Goal: Task Accomplishment & Management: Manage account settings

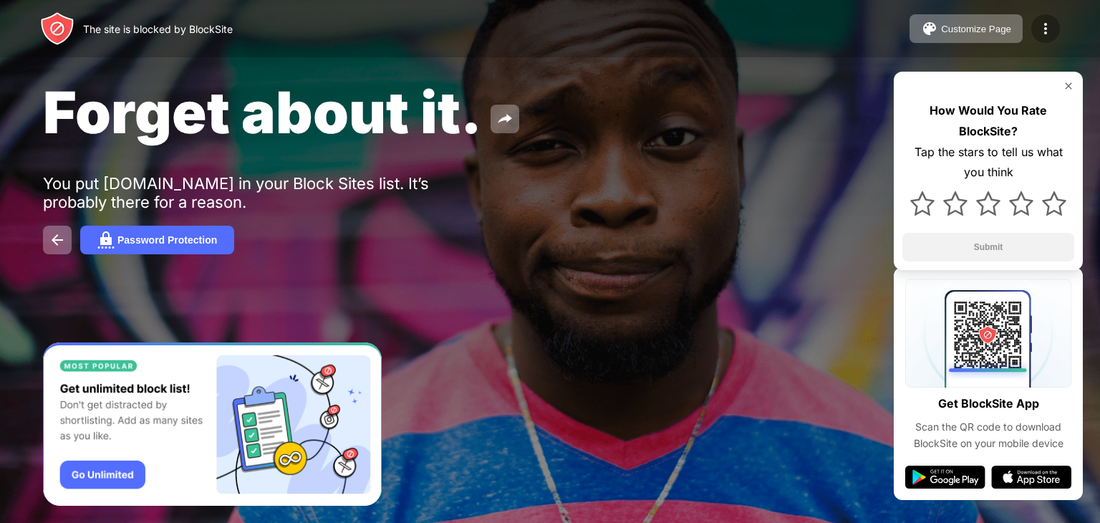
click at [1048, 29] on img at bounding box center [1045, 28] width 17 height 17
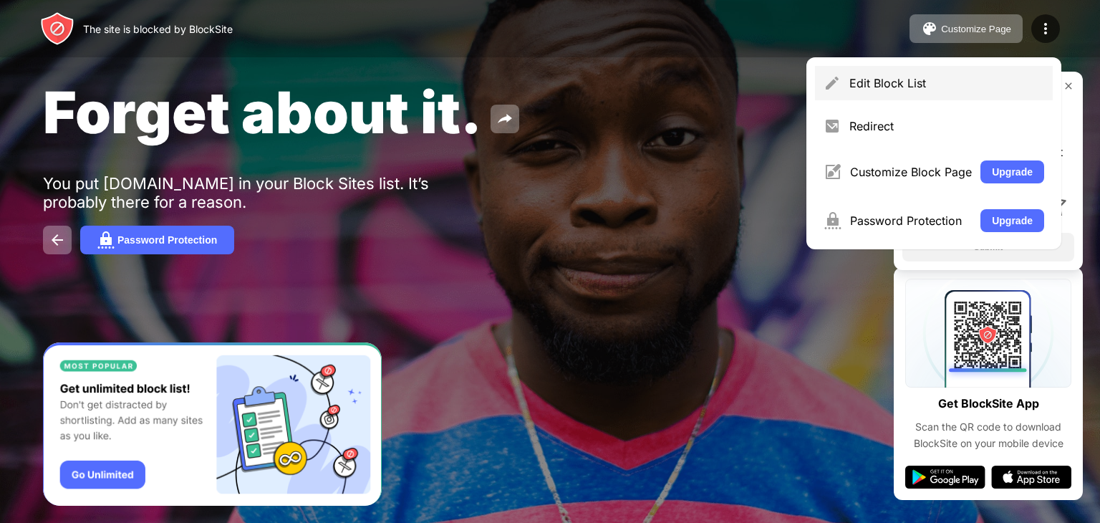
click at [873, 83] on div "Edit Block List" at bounding box center [947, 83] width 195 height 14
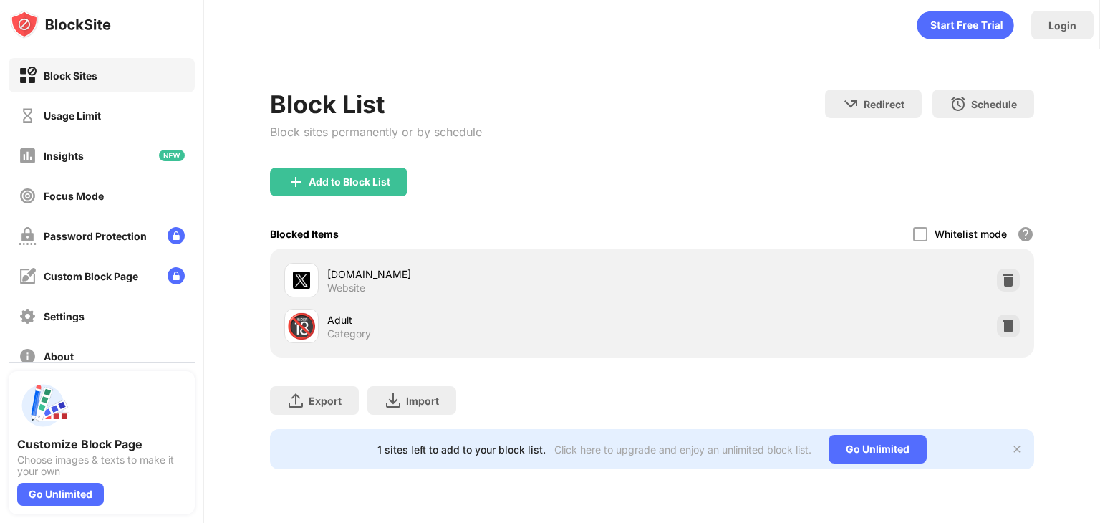
drag, startPoint x: 75, startPoint y: 133, endPoint x: 75, endPoint y: 116, distance: 16.5
click at [75, 116] on div "Block Sites Usage Limit Insights Focus Mode Password Protection Custom Block Pa…" at bounding box center [101, 215] width 203 height 332
click at [75, 116] on div "Usage Limit" at bounding box center [72, 116] width 57 height 12
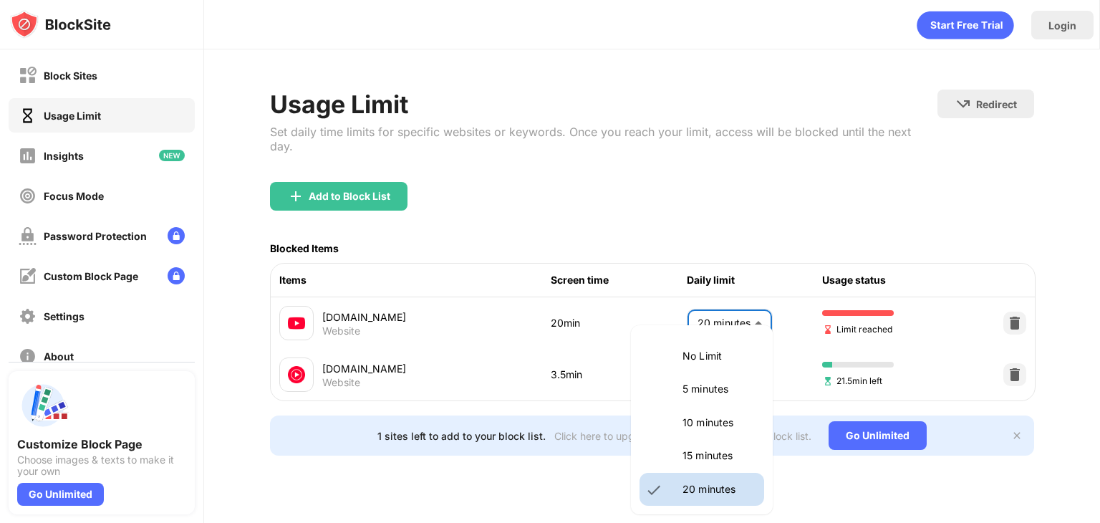
click at [750, 309] on body "Block Sites Usage Limit Insights Focus Mode Password Protection Custom Block Pa…" at bounding box center [550, 261] width 1100 height 523
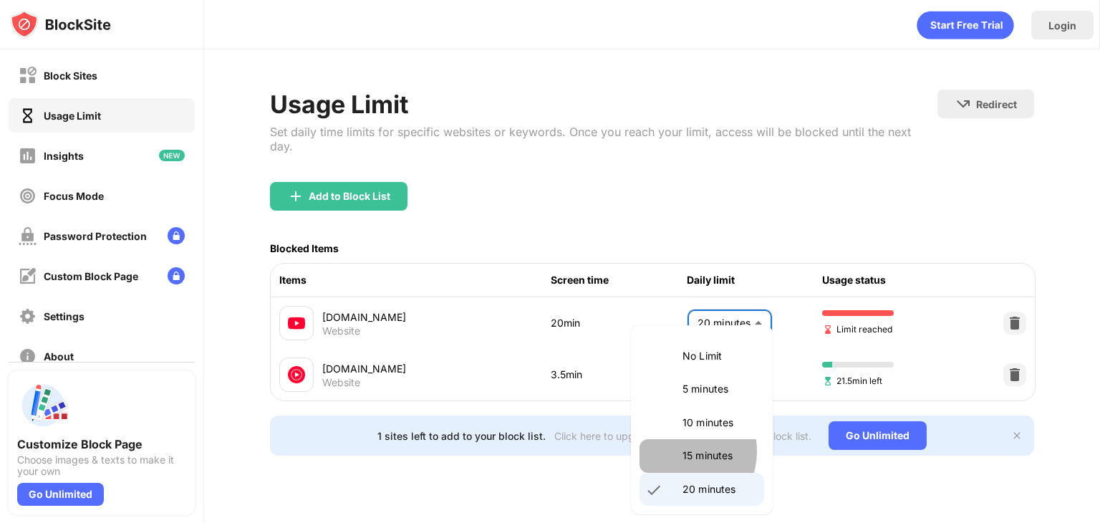
click at [679, 451] on li "15 minutes" at bounding box center [702, 455] width 125 height 33
type input "**"
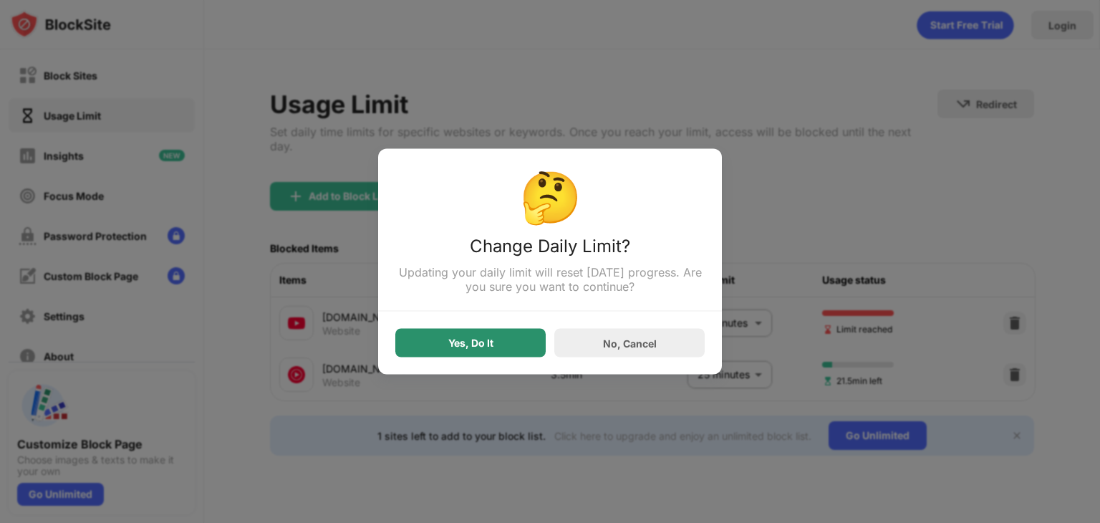
click at [476, 343] on div "Yes, Do It" at bounding box center [470, 342] width 45 height 11
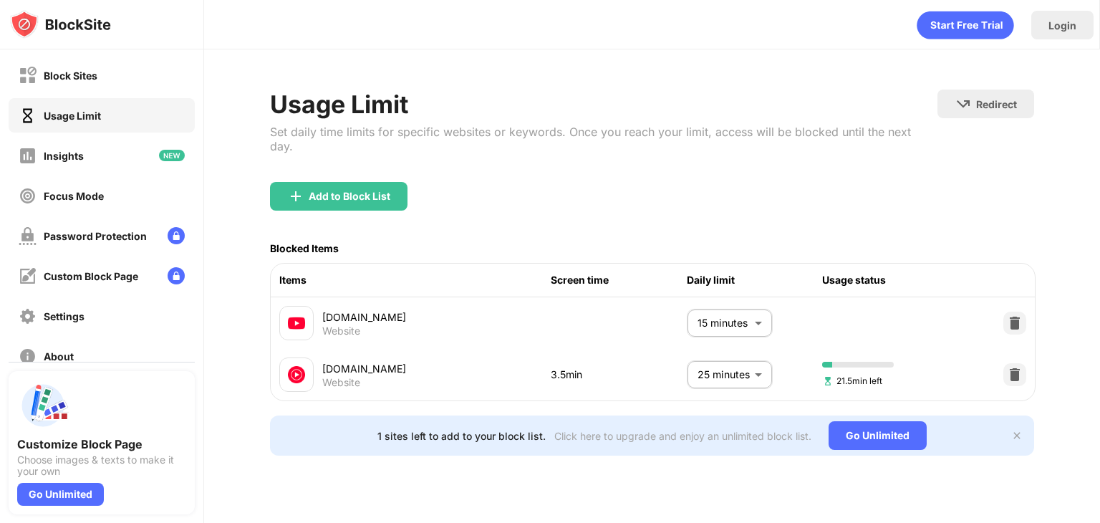
click at [476, 343] on div "Yes, Do It" at bounding box center [470, 342] width 45 height 11
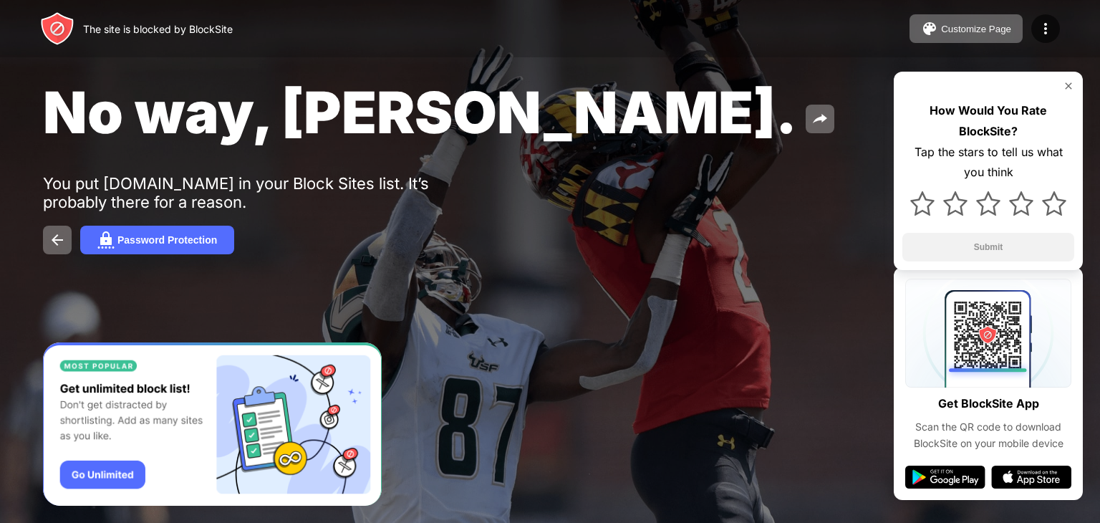
click at [1043, 44] on div "The site is blocked by BlockSite Customize Page Edit Block List Redirect Custom…" at bounding box center [550, 28] width 1100 height 57
click at [1047, 36] on img at bounding box center [1045, 28] width 17 height 17
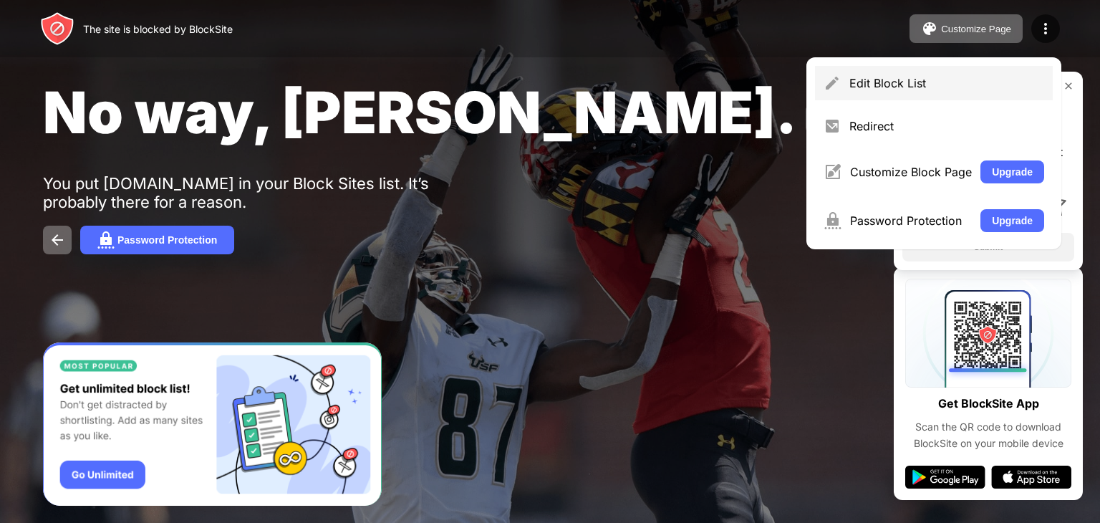
click at [840, 81] on img at bounding box center [832, 83] width 17 height 17
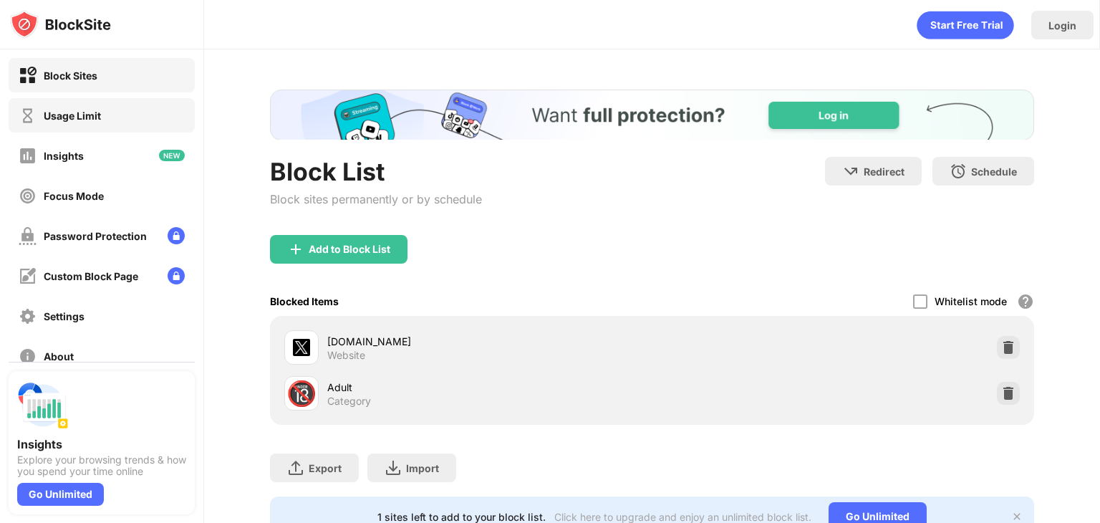
click at [128, 110] on div "Usage Limit" at bounding box center [102, 115] width 186 height 34
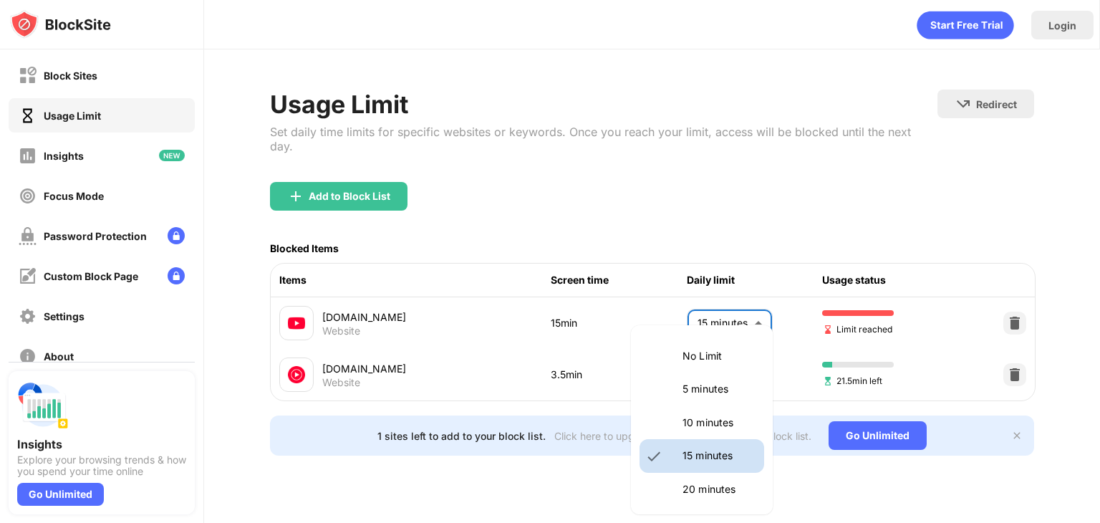
click at [711, 294] on body "Block Sites Usage Limit Insights Focus Mode Password Protection Custom Block Pa…" at bounding box center [550, 261] width 1100 height 523
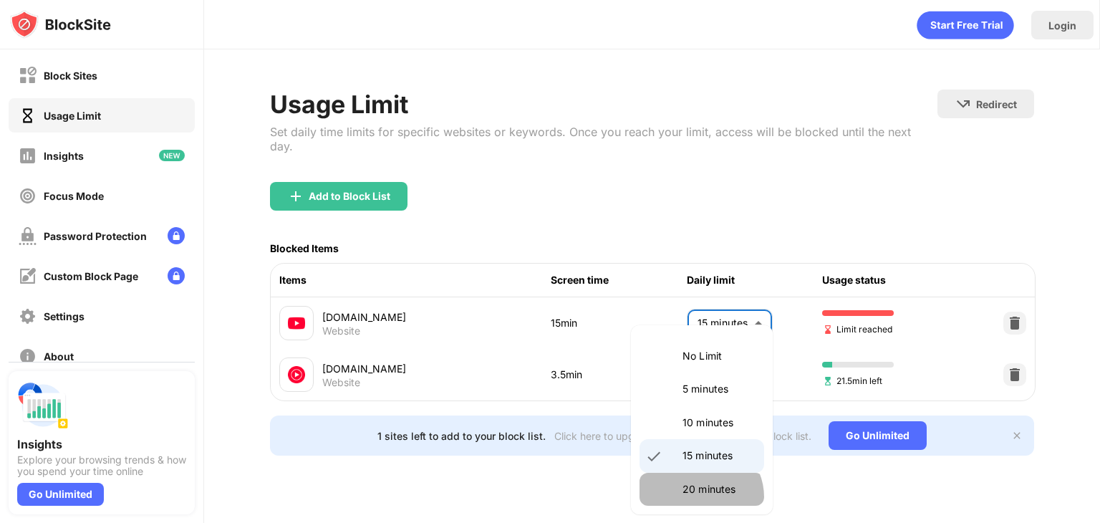
click at [699, 497] on li "20 minutes" at bounding box center [702, 489] width 125 height 33
type input "**"
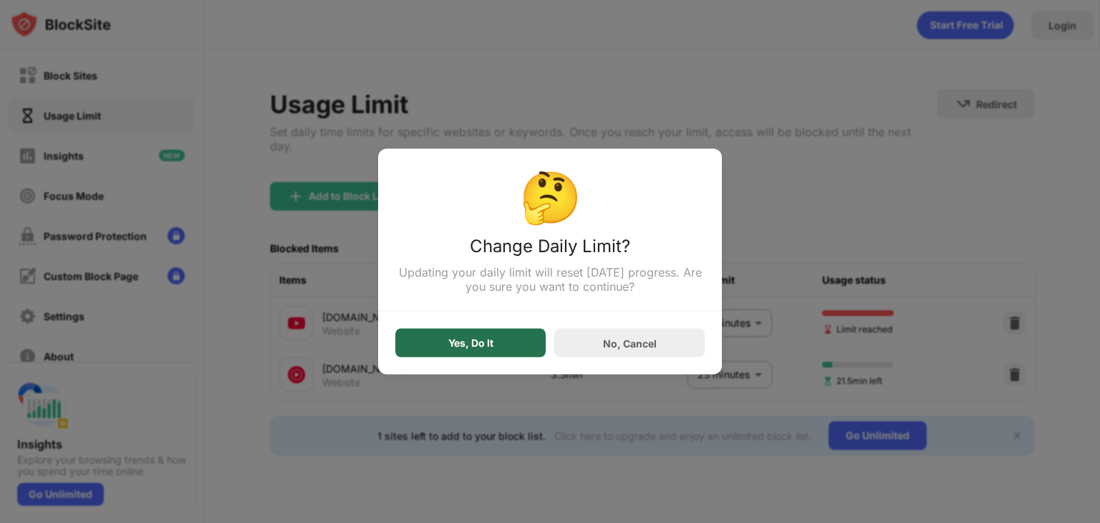
click at [419, 341] on div "Yes, Do It" at bounding box center [470, 343] width 150 height 29
